Goal: Task Accomplishment & Management: Manage account settings

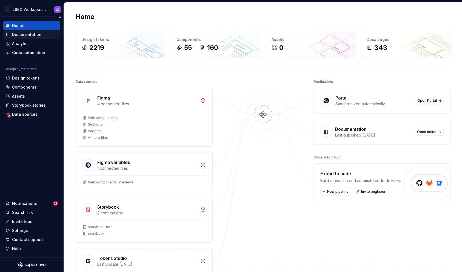
click at [26, 31] on div "Documentation" at bounding box center [31, 34] width 57 height 9
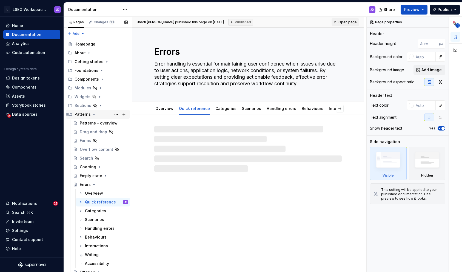
click at [90, 114] on div "Patterns" at bounding box center [82, 113] width 16 height 5
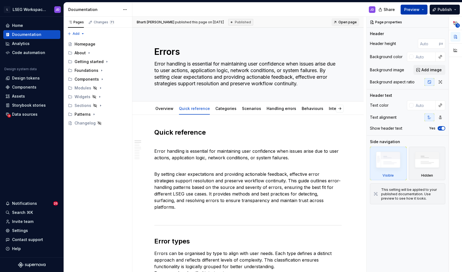
click at [418, 11] on span "Preview" at bounding box center [411, 9] width 15 height 5
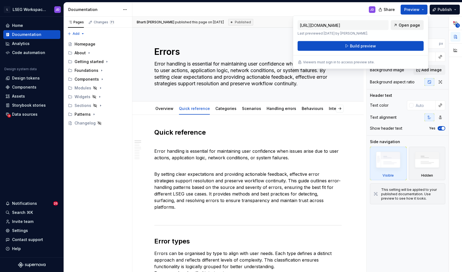
click at [407, 25] on span "Open page" at bounding box center [408, 24] width 21 height 5
click at [277, 40] on div "Edit header" at bounding box center [245, 37] width 227 height 10
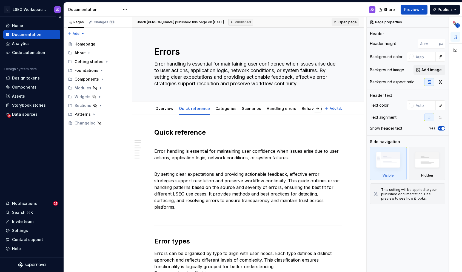
type textarea "*"
click at [18, 229] on div "Settings" at bounding box center [20, 230] width 16 height 5
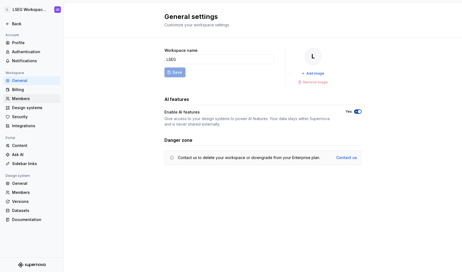
click at [22, 98] on div "Members" at bounding box center [35, 98] width 46 height 5
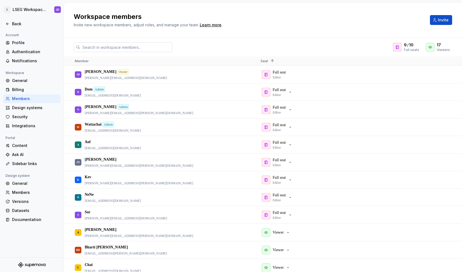
click at [113, 48] on input "text" at bounding box center [126, 47] width 92 height 10
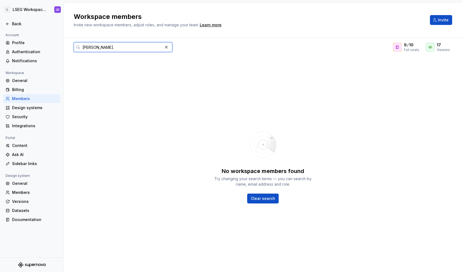
click at [105, 49] on input "[PERSON_NAME]." at bounding box center [121, 47] width 82 height 10
type input "[PERSON_NAME].[PERSON_NAME]"
